Goal: Subscribe to service/newsletter

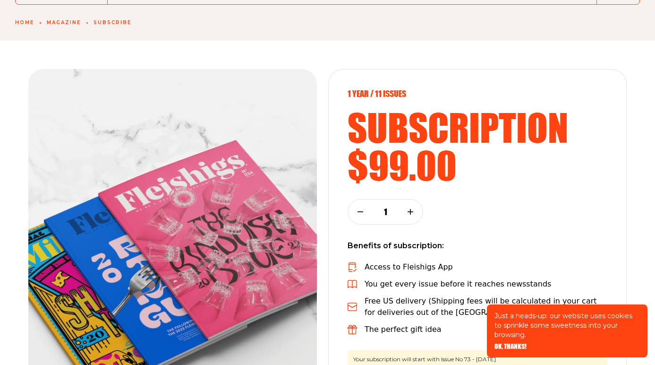
scroll to position [78, 0]
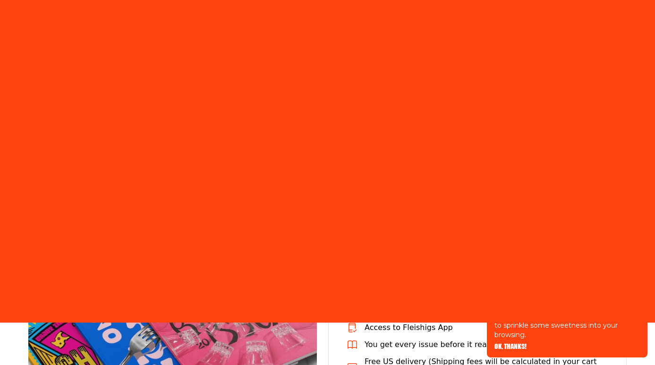
type input "[PERSON_NAME][EMAIL_ADDRESS][PERSON_NAME][DOMAIN_NAME]"
